Goal: Navigation & Orientation: Go to known website

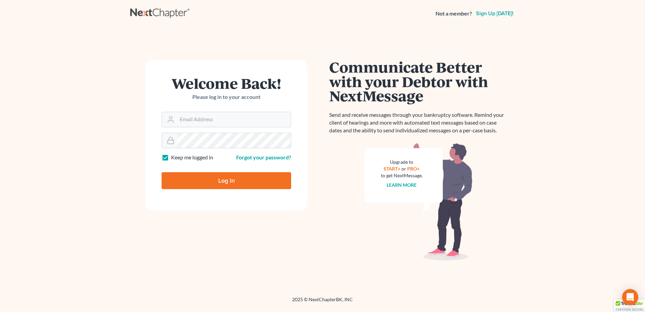
type input "[EMAIL_ADDRESS][DOMAIN_NAME]"
click at [240, 180] on input "Log In" at bounding box center [227, 180] width 130 height 17
type input "Thinking..."
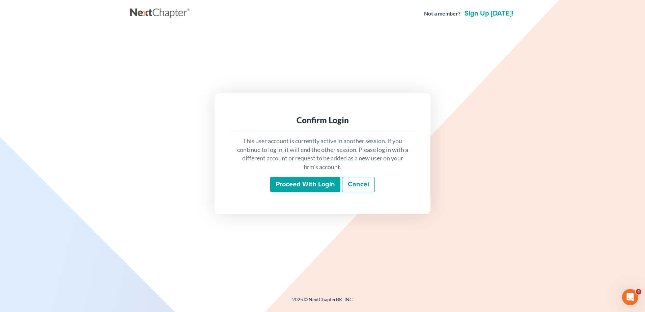
click at [317, 185] on input "Proceed with login" at bounding box center [305, 185] width 70 height 16
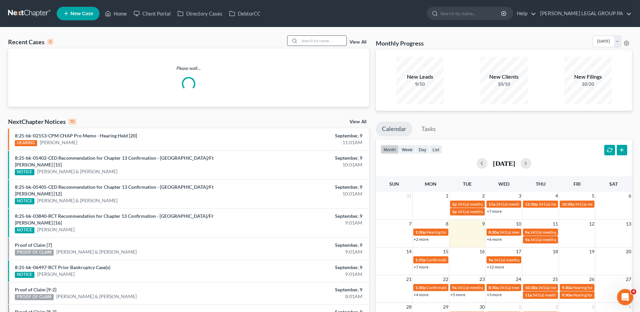
click at [310, 42] on input "search" at bounding box center [322, 41] width 47 height 10
